Goal: Task Accomplishment & Management: Complete application form

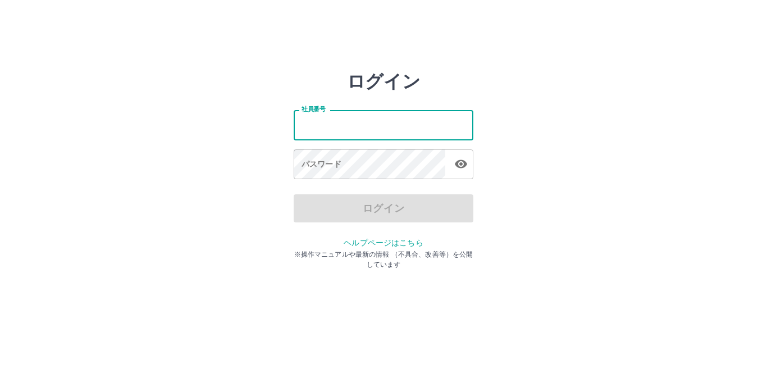
click at [376, 120] on input "社員番号" at bounding box center [384, 125] width 180 height 30
type input "*******"
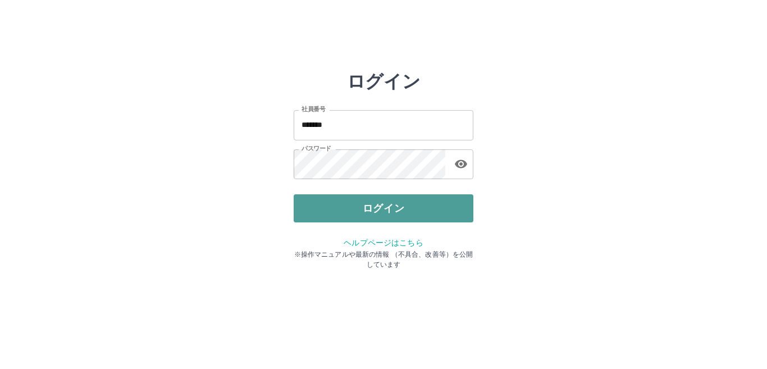
click at [355, 209] on button "ログイン" at bounding box center [384, 208] width 180 height 28
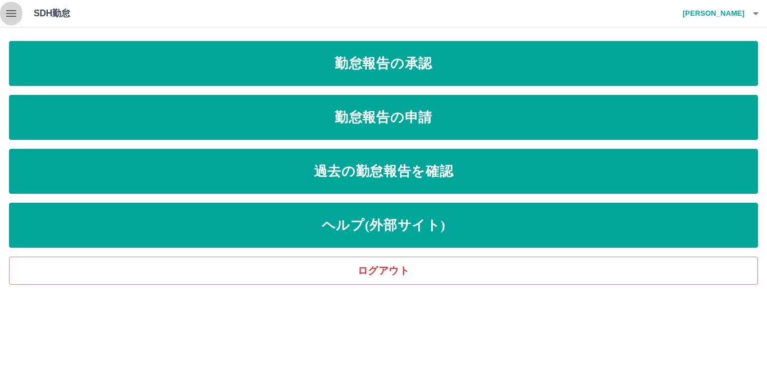
click at [13, 11] on icon "button" at bounding box center [11, 13] width 10 height 7
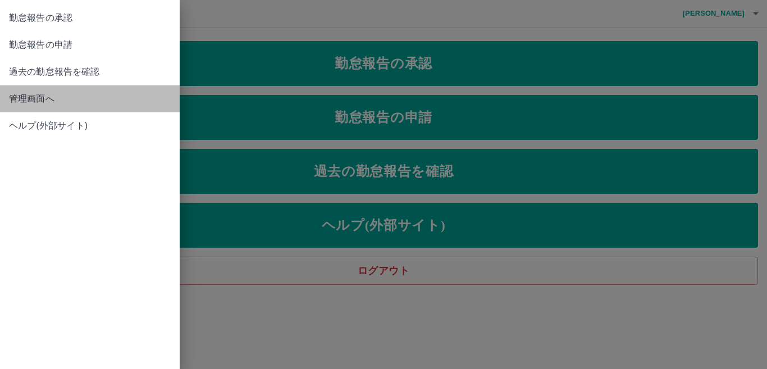
click at [43, 97] on span "管理画面へ" at bounding box center [90, 98] width 162 height 13
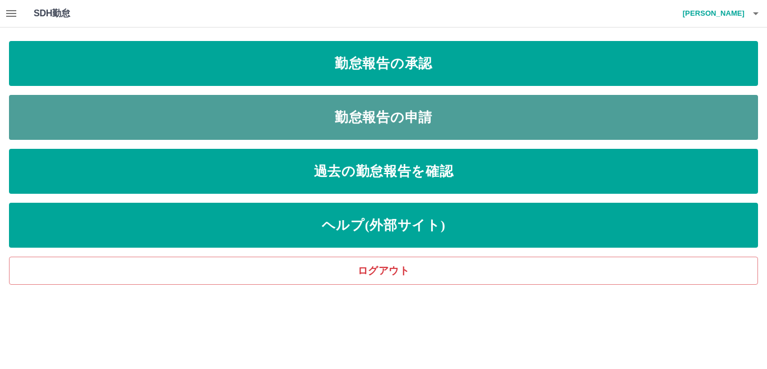
click at [118, 98] on link "勤怠報告の申請" at bounding box center [383, 117] width 749 height 45
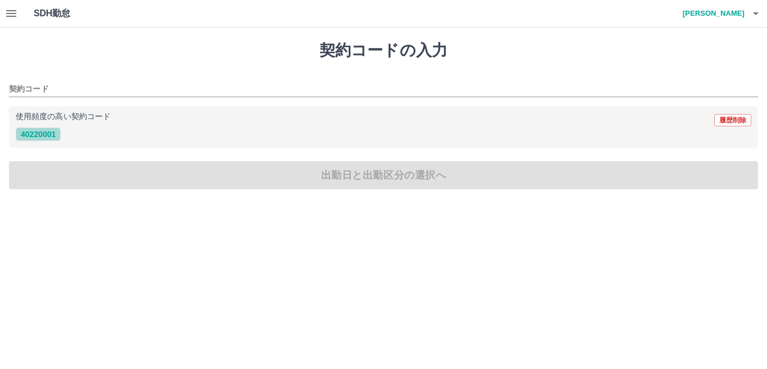
click at [39, 132] on button "40220001" at bounding box center [38, 133] width 45 height 13
type input "********"
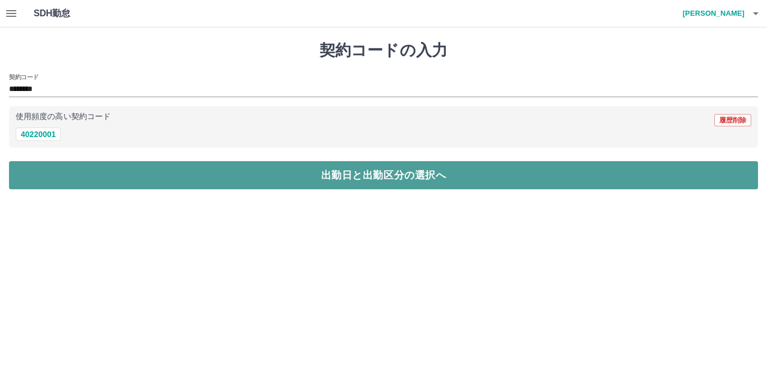
click at [46, 167] on button "出勤日と出勤区分の選択へ" at bounding box center [383, 175] width 749 height 28
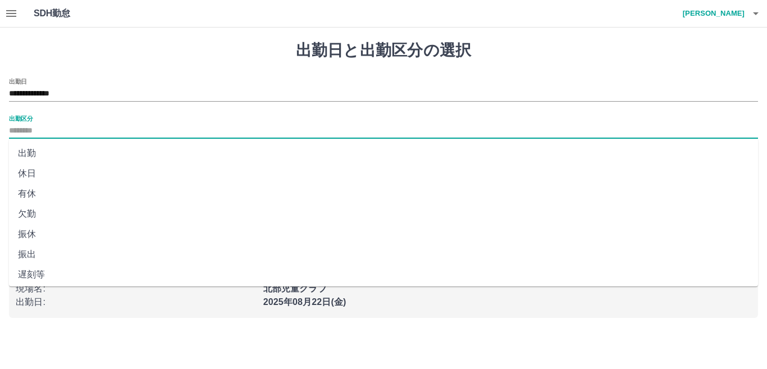
click at [30, 126] on input "出勤区分" at bounding box center [383, 131] width 749 height 14
click at [35, 150] on li "出勤" at bounding box center [383, 153] width 749 height 20
type input "**"
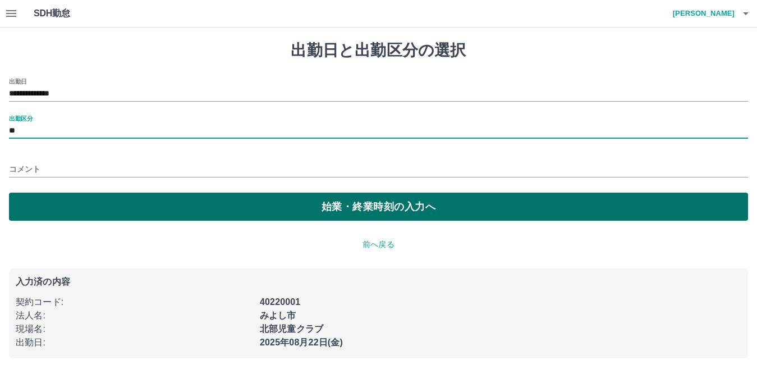
click at [56, 203] on button "始業・終業時刻の入力へ" at bounding box center [378, 207] width 739 height 28
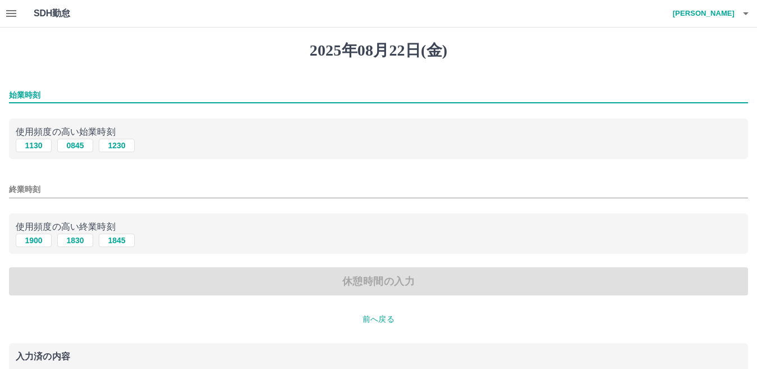
click at [60, 89] on input "始業時刻" at bounding box center [378, 95] width 739 height 16
type input "****"
click at [43, 183] on input "終業時刻" at bounding box center [378, 189] width 739 height 16
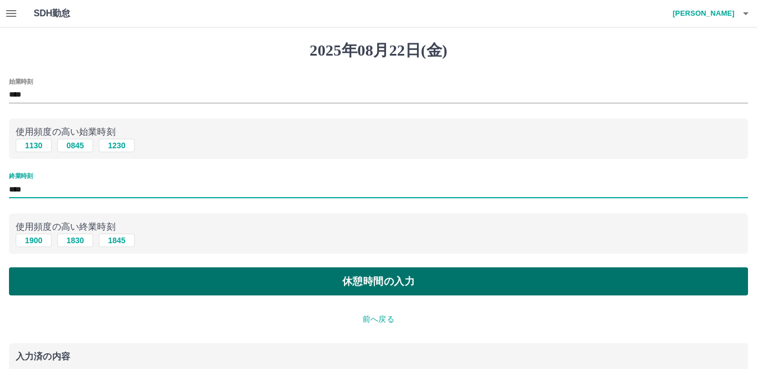
type input "****"
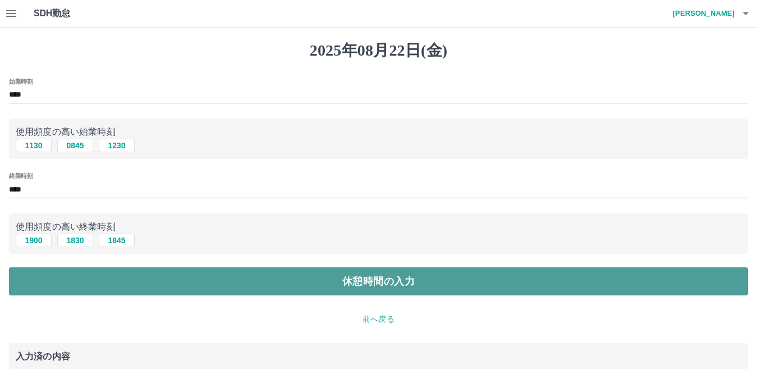
click at [158, 281] on button "休憩時間の入力" at bounding box center [378, 281] width 739 height 28
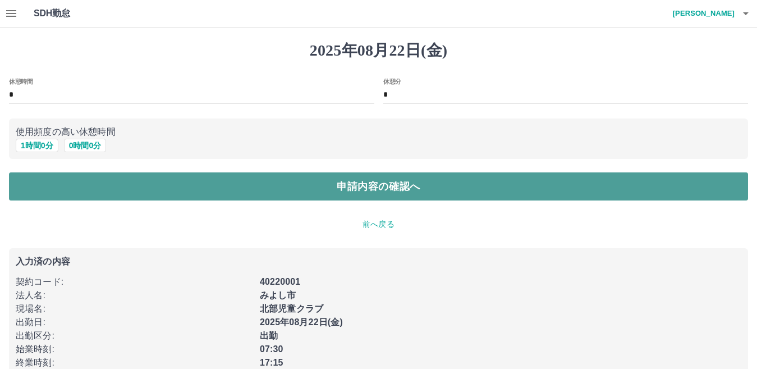
click at [188, 181] on button "申請内容の確認へ" at bounding box center [378, 186] width 739 height 28
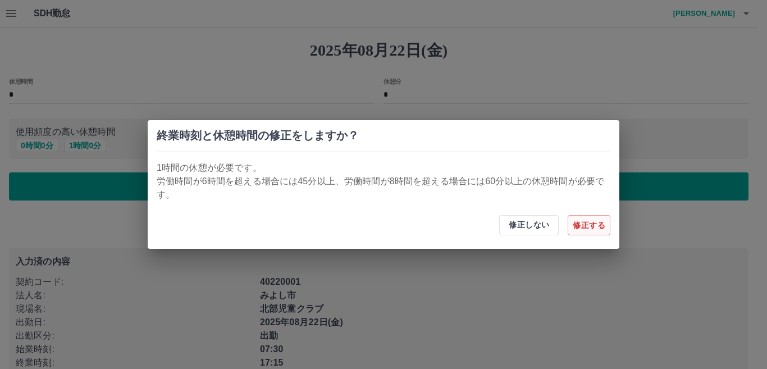
click at [587, 226] on button "修正する" at bounding box center [589, 225] width 43 height 20
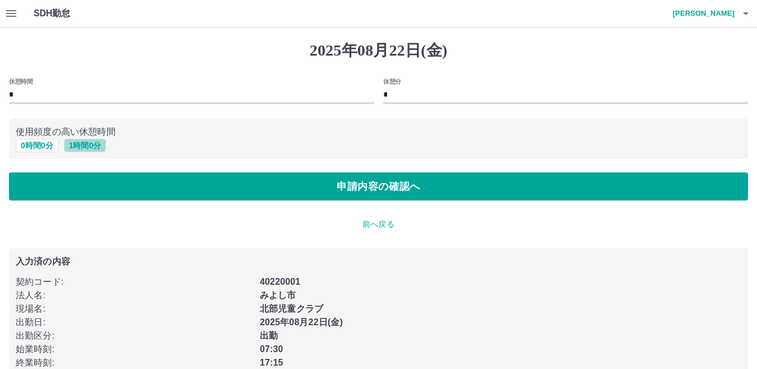
click at [97, 145] on button "1 時間 0 分" at bounding box center [85, 145] width 43 height 13
type input "*"
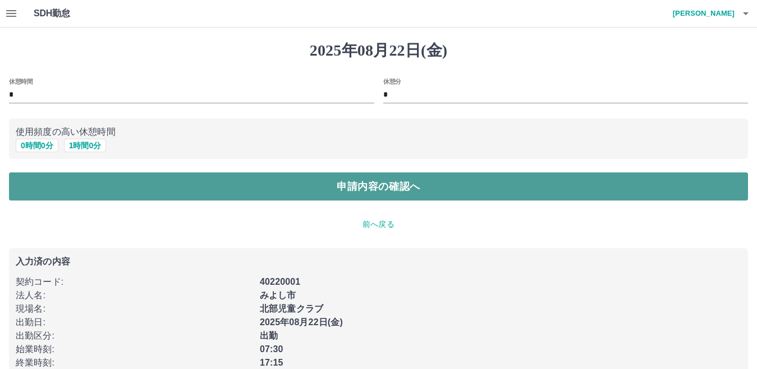
click at [153, 185] on button "申請内容の確認へ" at bounding box center [378, 186] width 739 height 28
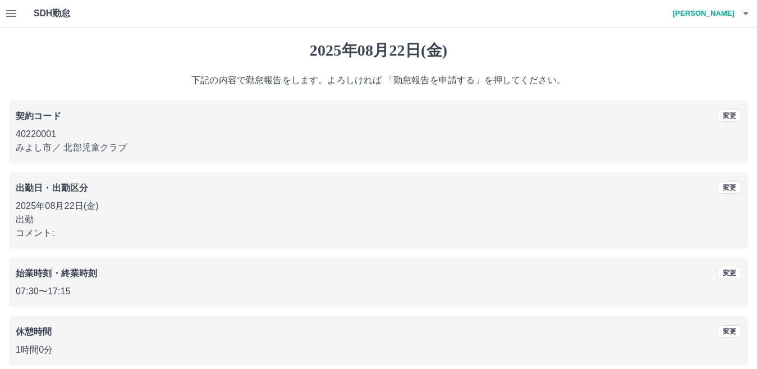
scroll to position [52, 0]
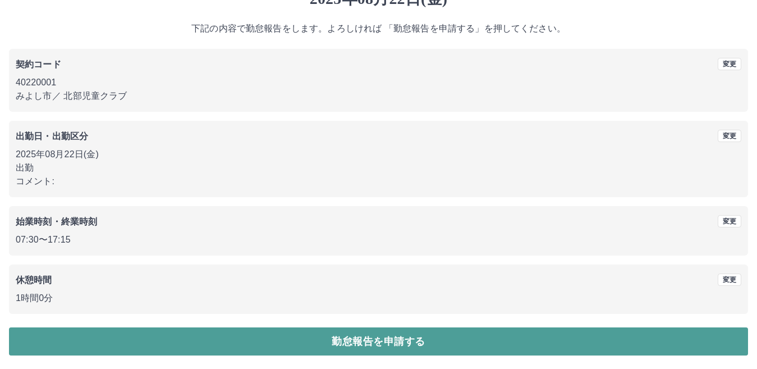
click at [355, 344] on button "勤怠報告を申請する" at bounding box center [378, 341] width 739 height 28
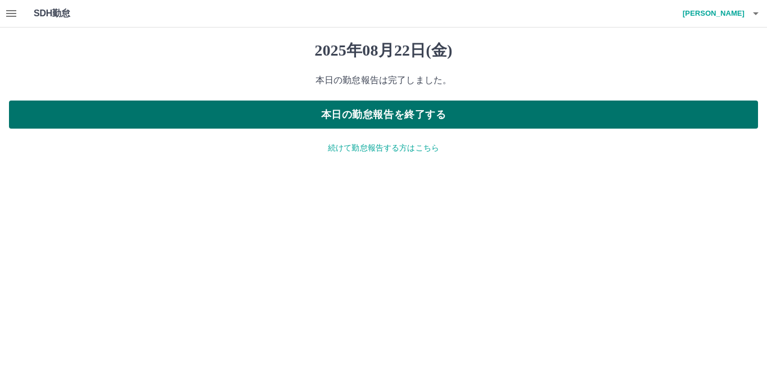
click at [244, 115] on button "本日の勤怠報告を終了する" at bounding box center [383, 114] width 749 height 28
